Goal: Find specific page/section: Find specific page/section

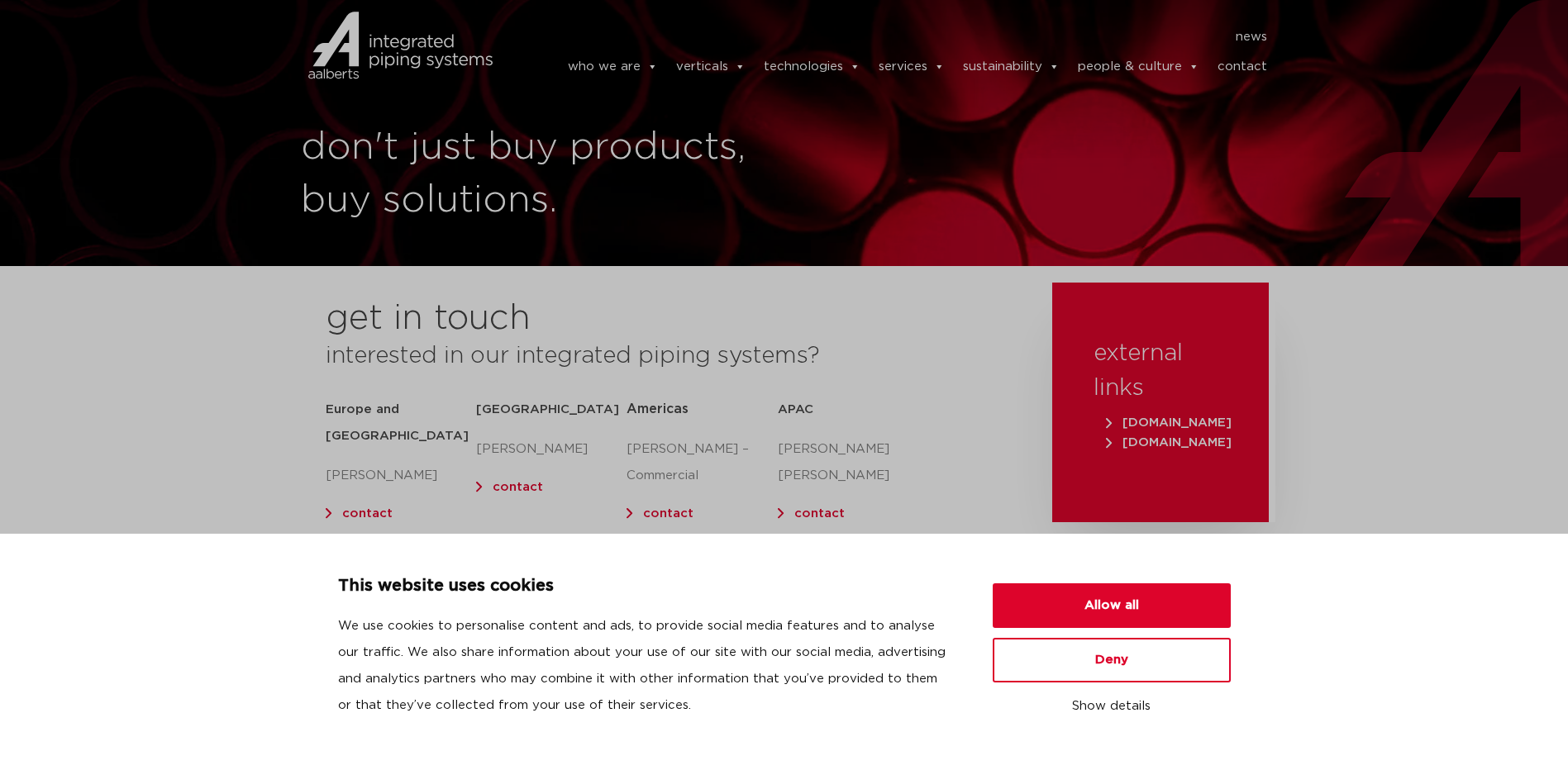
click at [870, 286] on div "get in touch interested in our integrated piping systems? Europe and UK Olaf Ja…" at bounding box center [668, 478] width 752 height 392
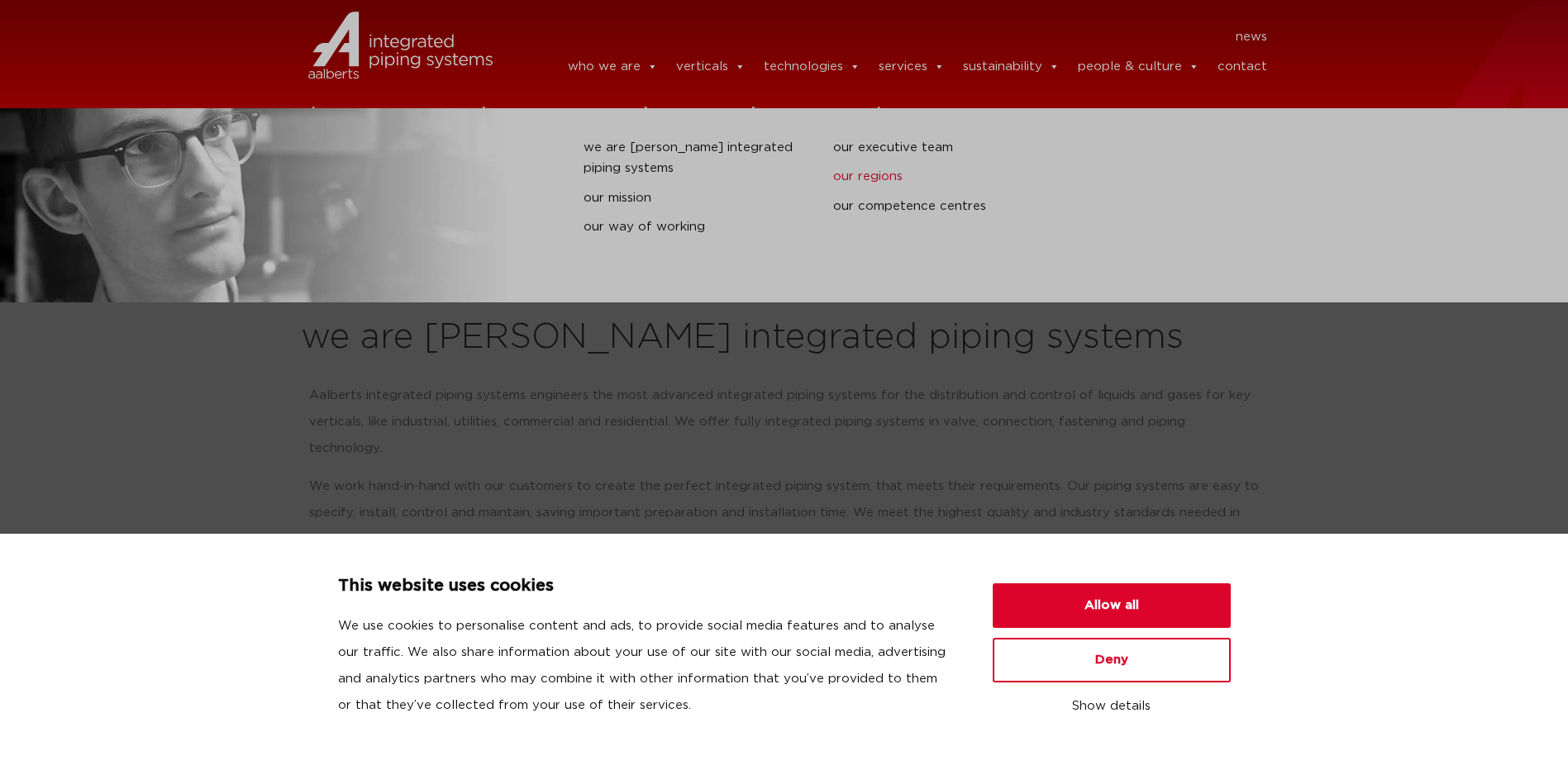
click at [874, 174] on link "our regions" at bounding box center [946, 176] width 225 height 21
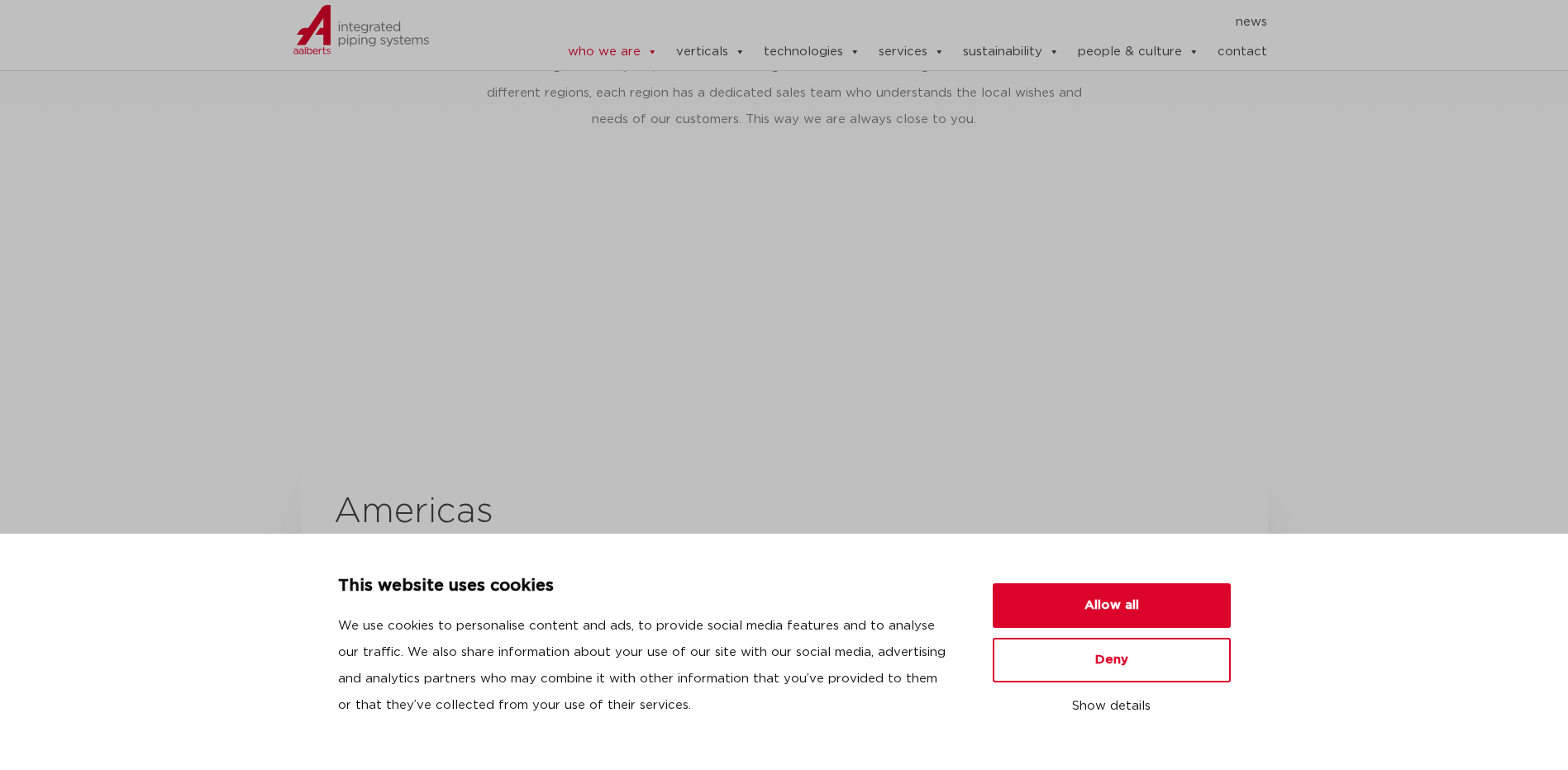
scroll to position [2603, 0]
